Goal: Communication & Community: Answer question/provide support

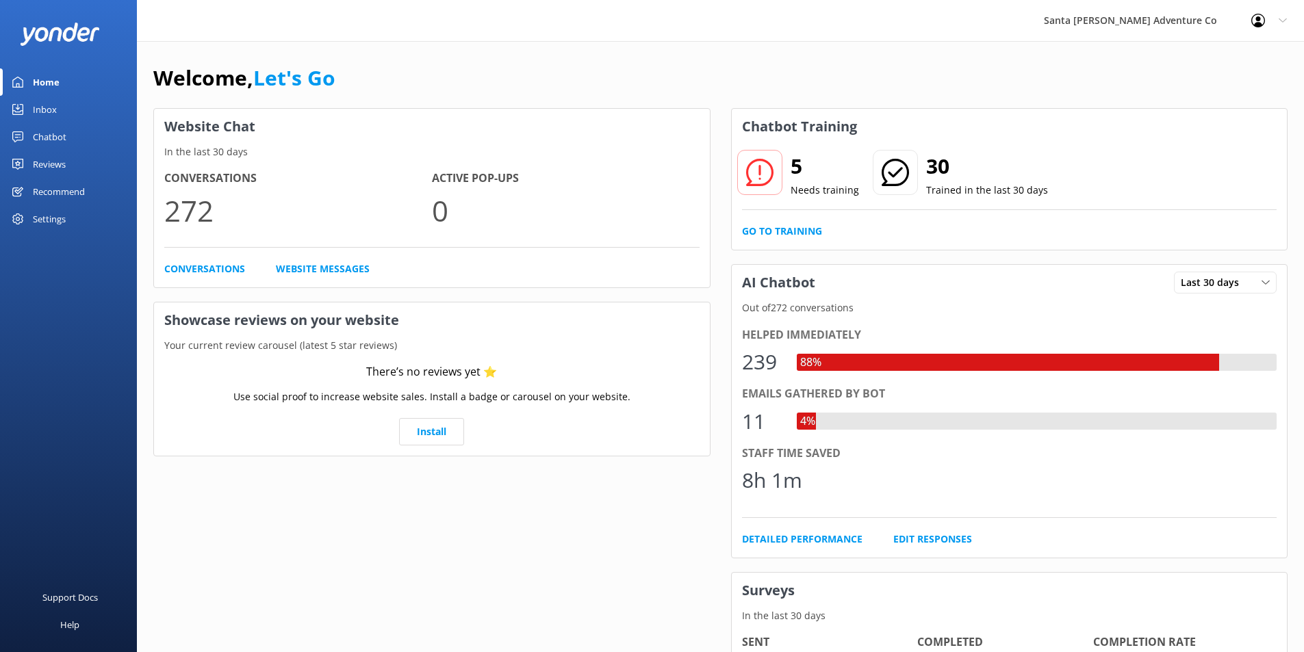
click at [42, 138] on div "Chatbot" at bounding box center [50, 136] width 34 height 27
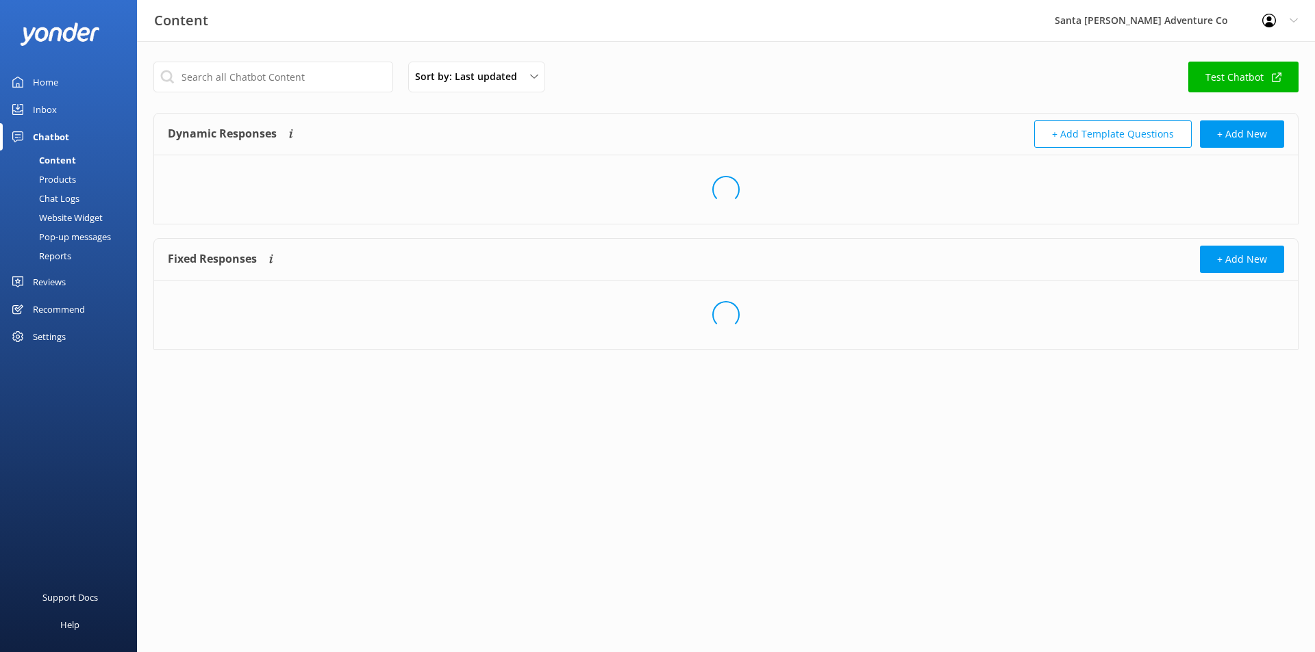
click at [42, 112] on div "Inbox" at bounding box center [45, 109] width 24 height 27
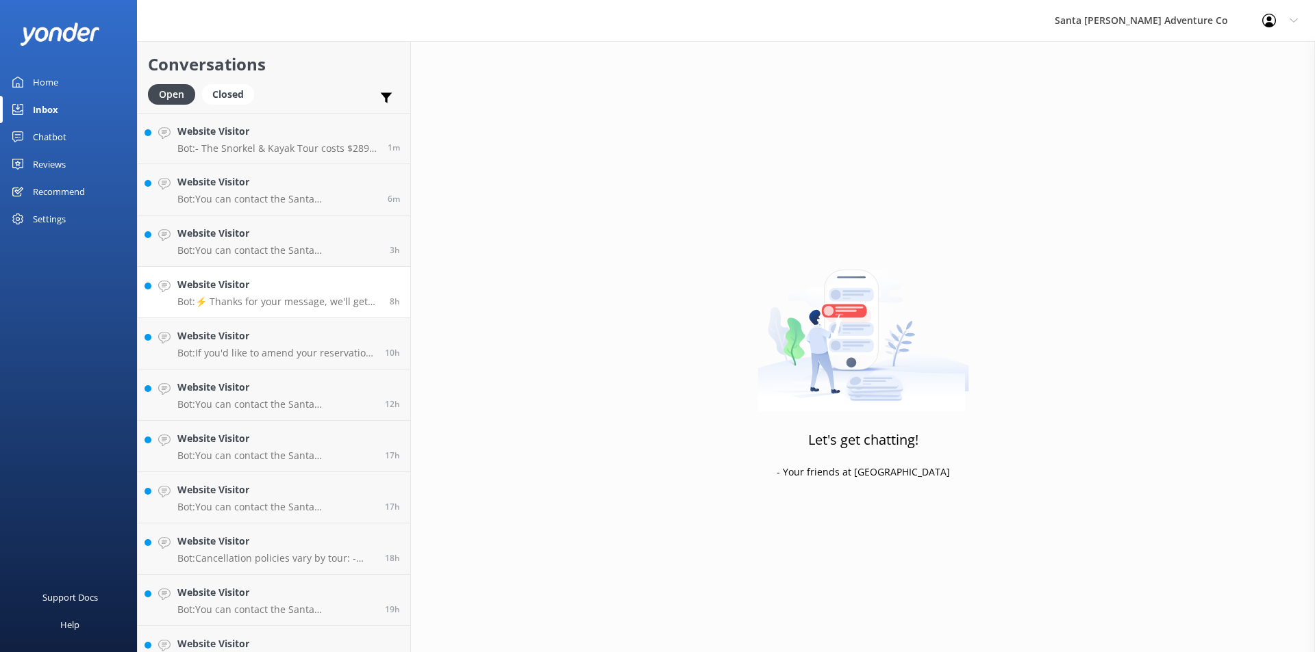
click at [233, 308] on link "Website Visitor Bot: ⚡ Thanks for your message, we'll get back to you as soon a…" at bounding box center [274, 292] width 272 height 51
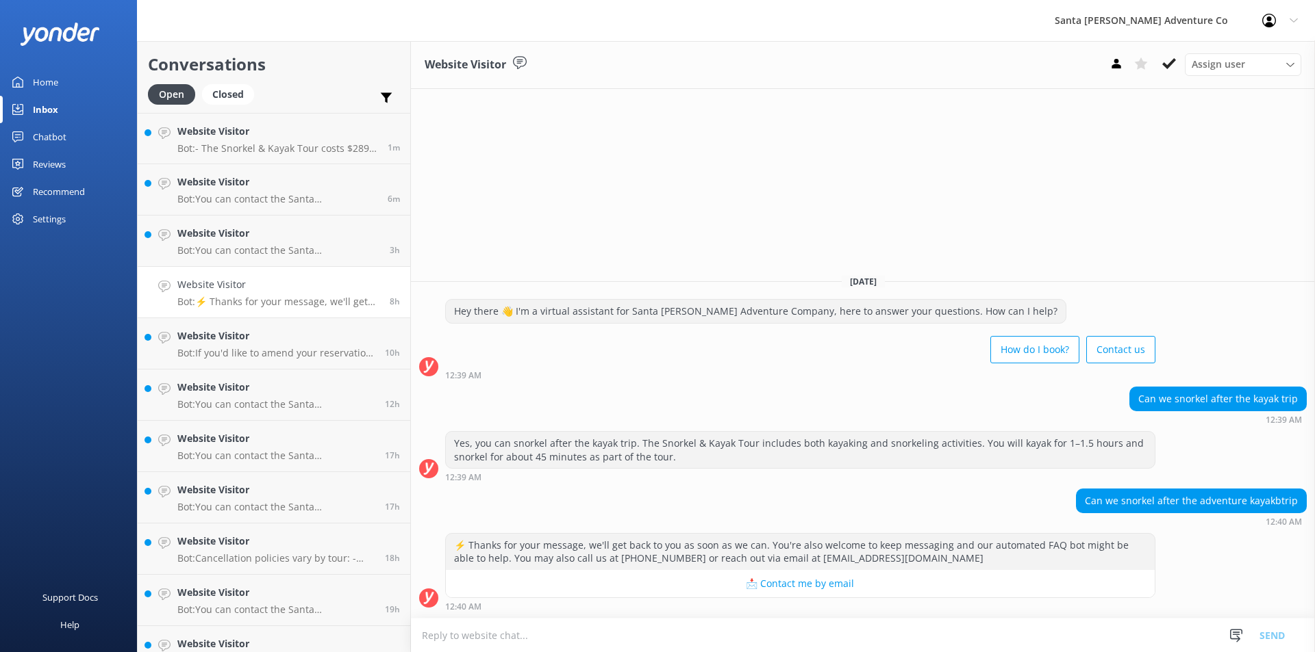
click at [594, 642] on textarea at bounding box center [863, 636] width 904 height 34
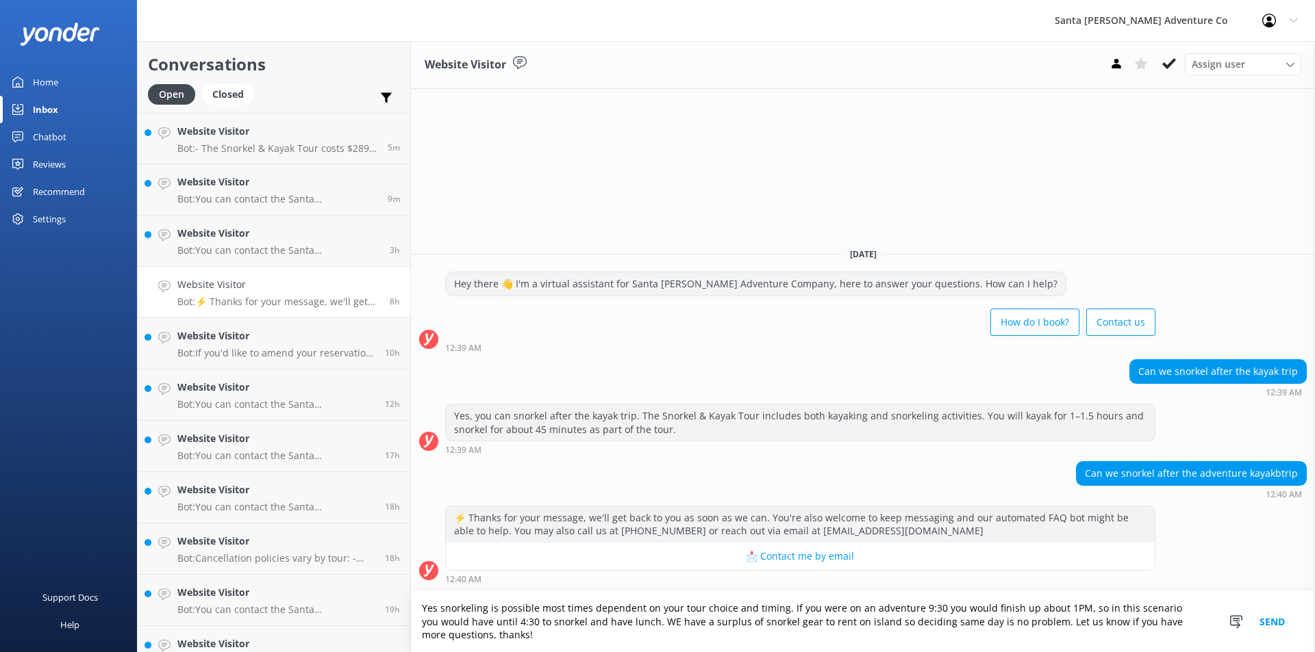
click at [650, 622] on textarea "Yes snorkeling is possible most times dependent on your tour choice and timing.…" at bounding box center [863, 622] width 904 height 61
type textarea "Yes snorkeling is possible most times dependent on your tour choice and timing.…"
click at [1272, 620] on button "Send" at bounding box center [1271, 622] width 51 height 61
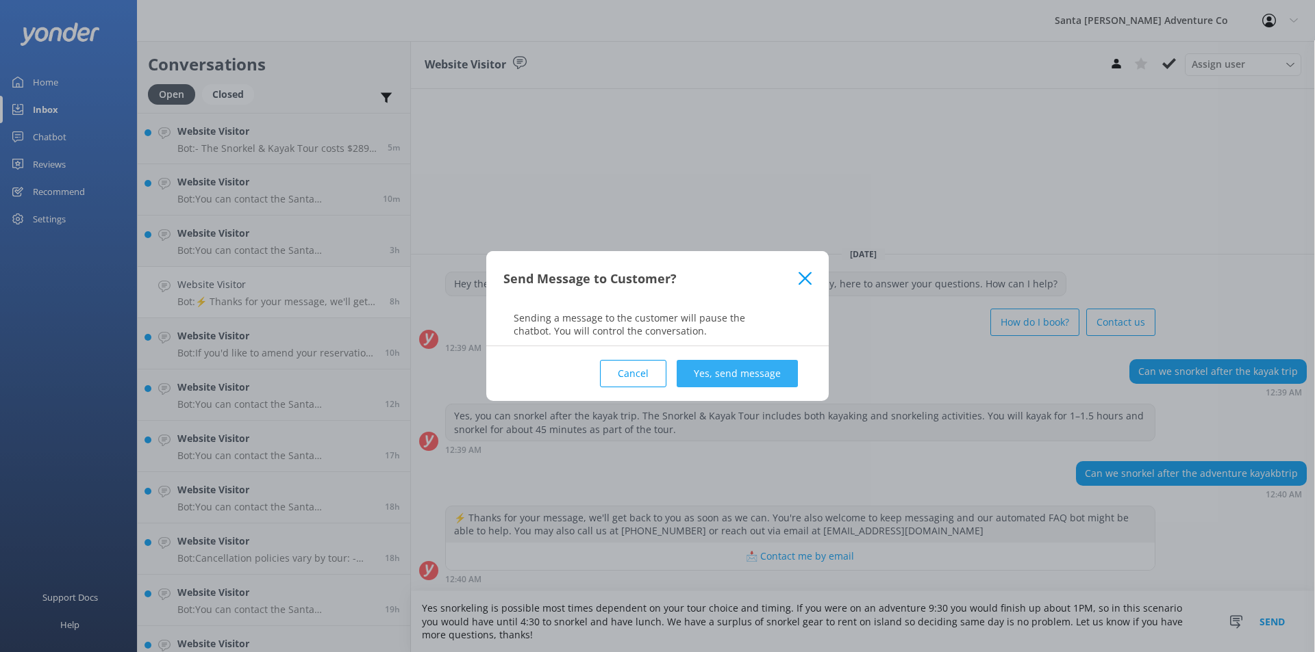
click at [746, 383] on button "Yes, send message" at bounding box center [736, 373] width 121 height 27
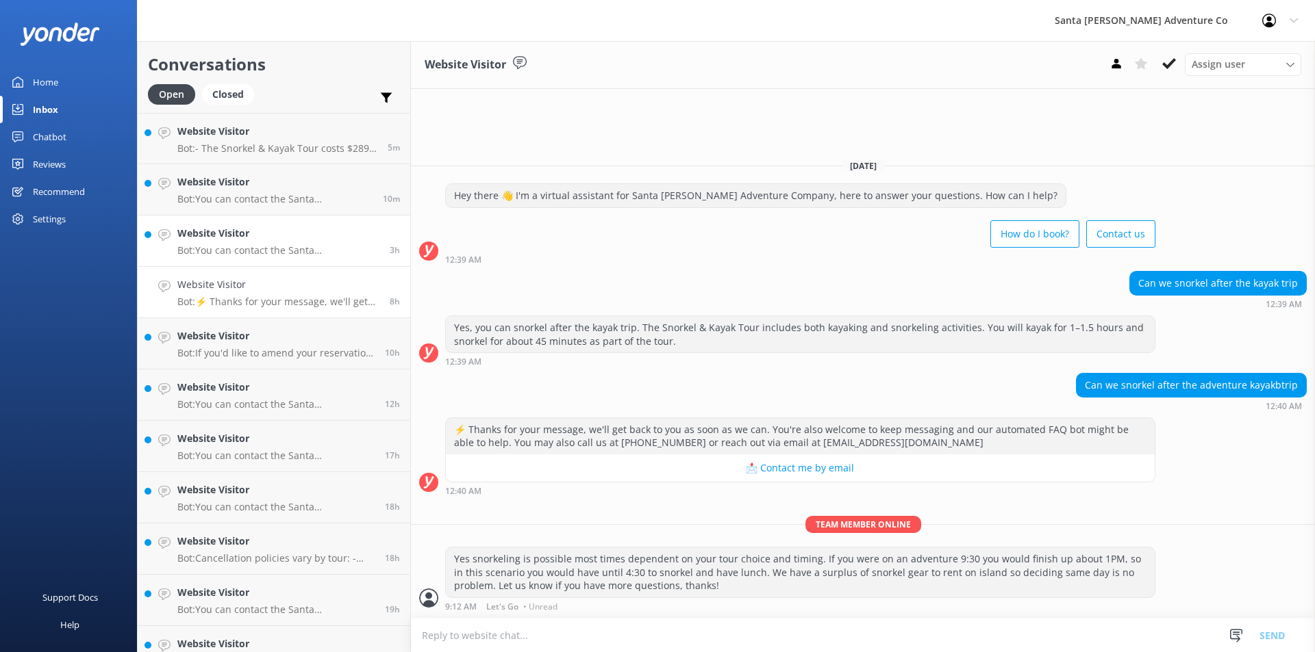
click at [249, 241] on h4 "Website Visitor" at bounding box center [278, 233] width 202 height 15
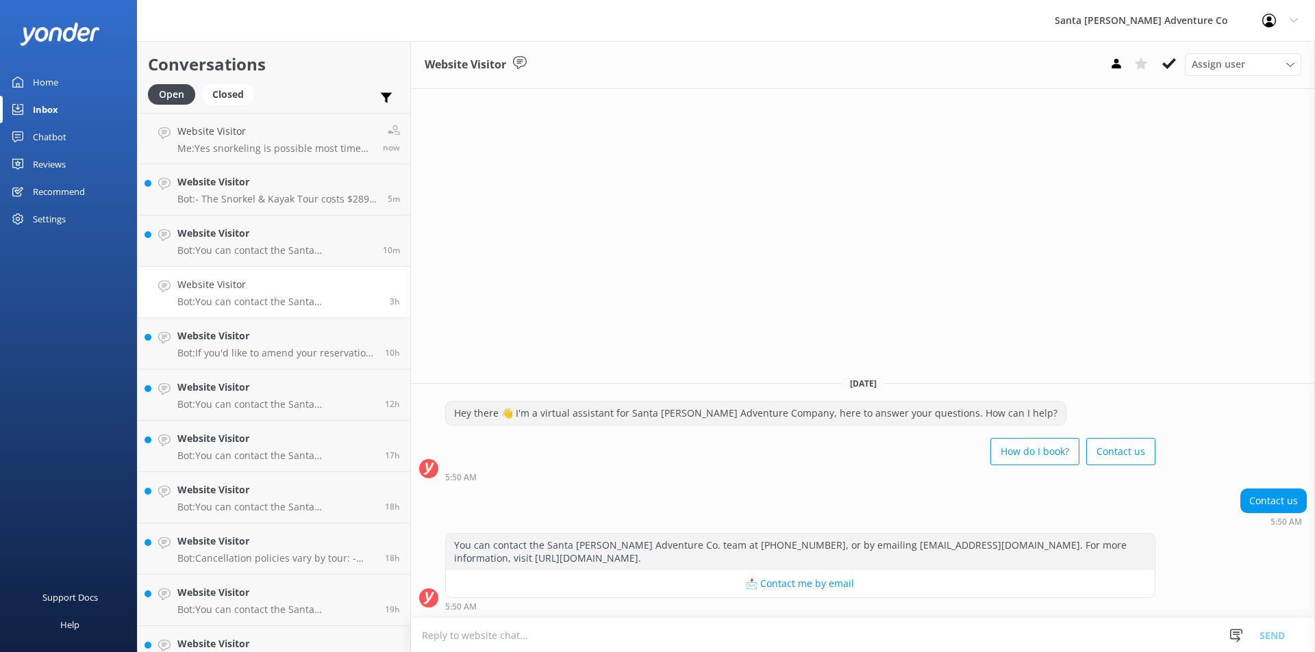
click at [249, 194] on p "Bot: - The Snorkel & Kayak Tour costs $289 per person plus ferry transportation…" at bounding box center [277, 199] width 200 height 12
